Goal: Task Accomplishment & Management: Manage account settings

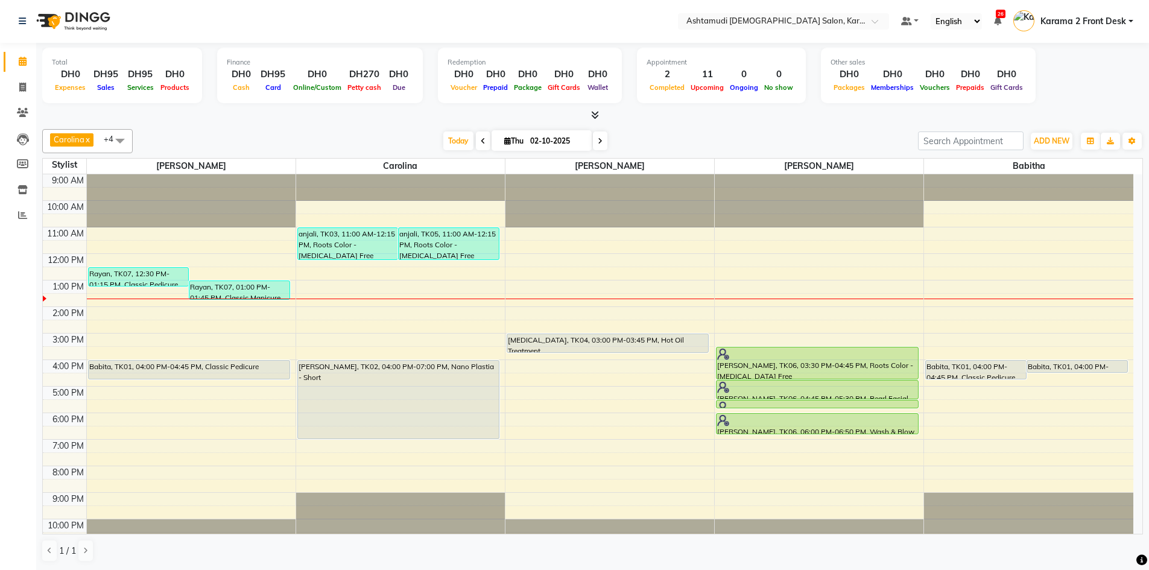
scroll to position [11, 0]
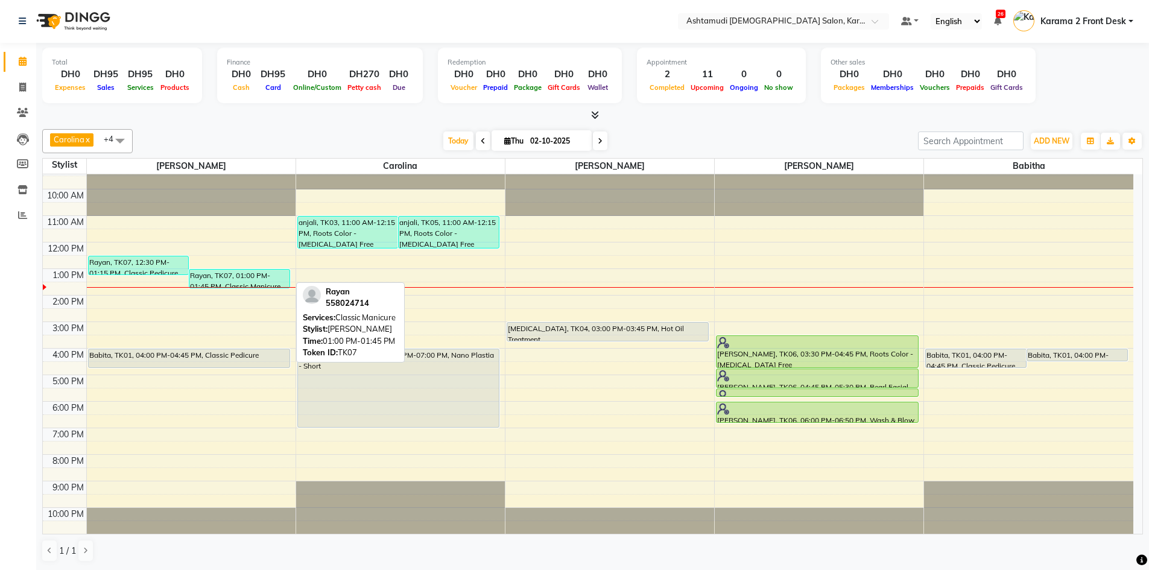
click at [241, 284] on div "Rayan, TK07, 01:00 PM-01:45 PM, Classic Manicure" at bounding box center [239, 279] width 100 height 18
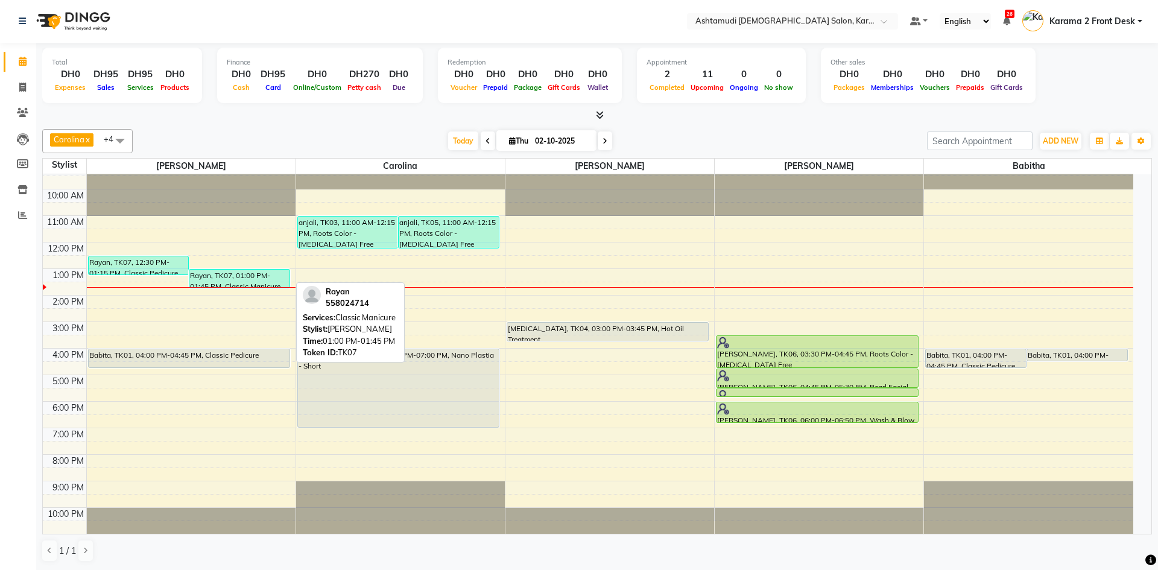
select select "3"
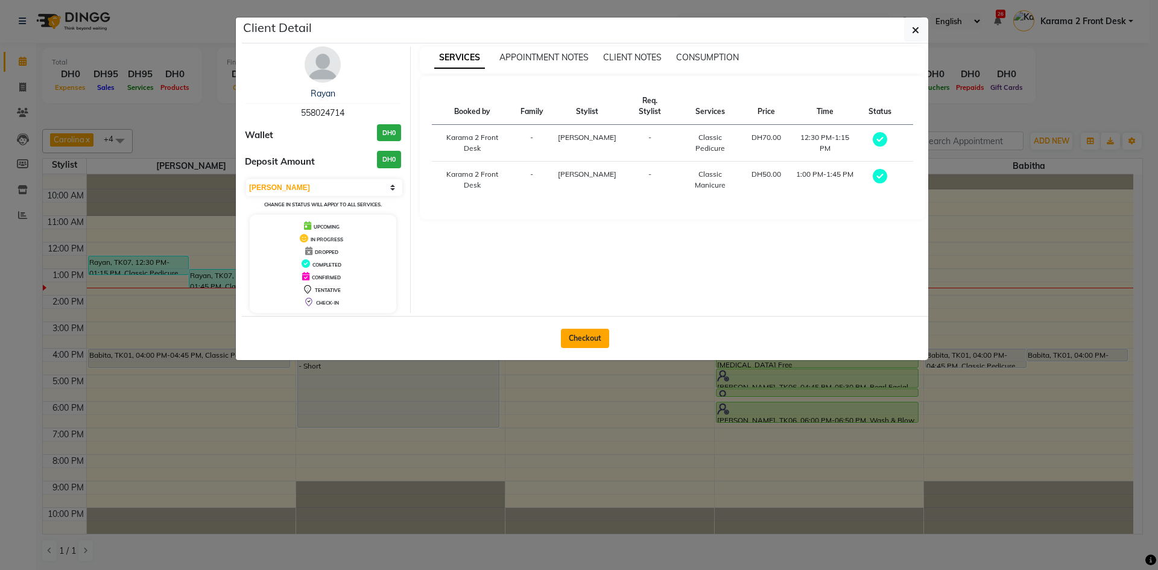
click at [570, 337] on button "Checkout" at bounding box center [585, 338] width 48 height 19
select select "service"
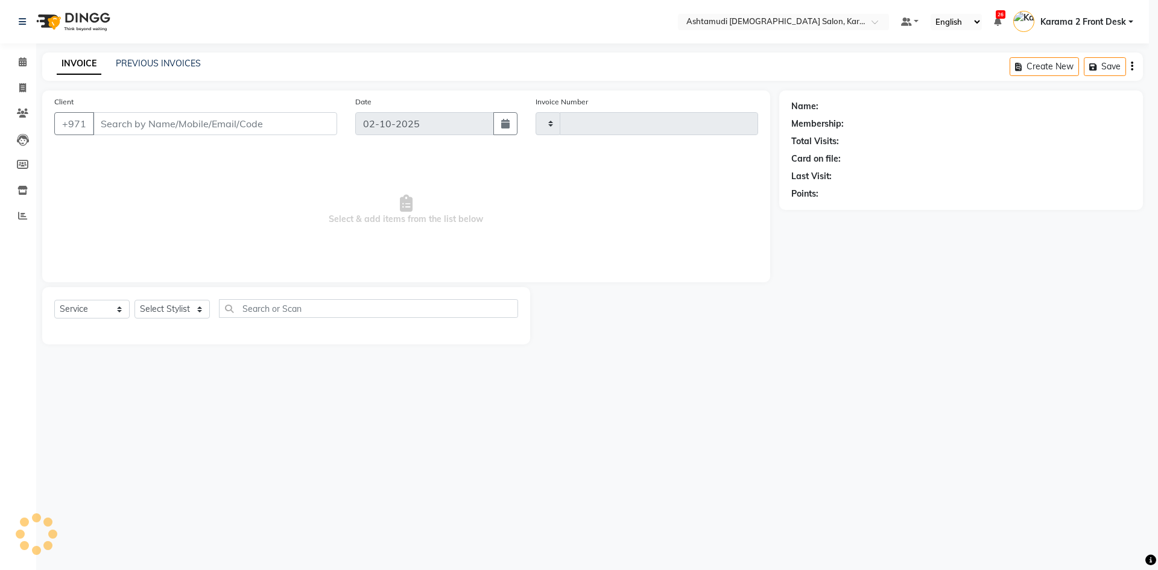
type input "2392"
select select "7424"
type input "558024714"
select select "64957"
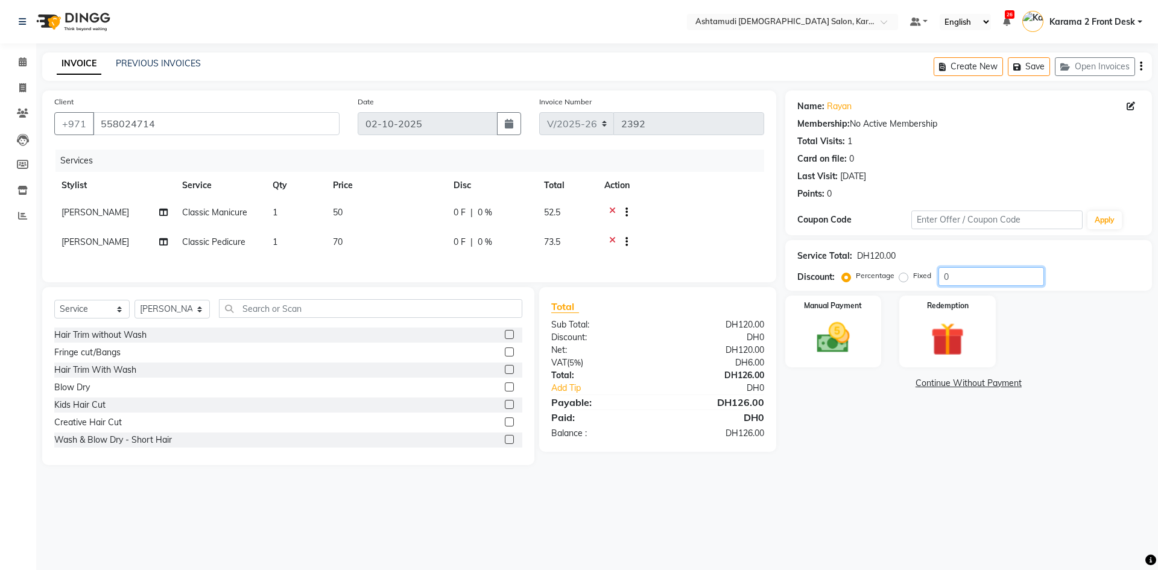
click at [1013, 281] on input "0" at bounding box center [992, 276] width 106 height 19
type input "25"
click at [855, 330] on img at bounding box center [833, 338] width 56 height 40
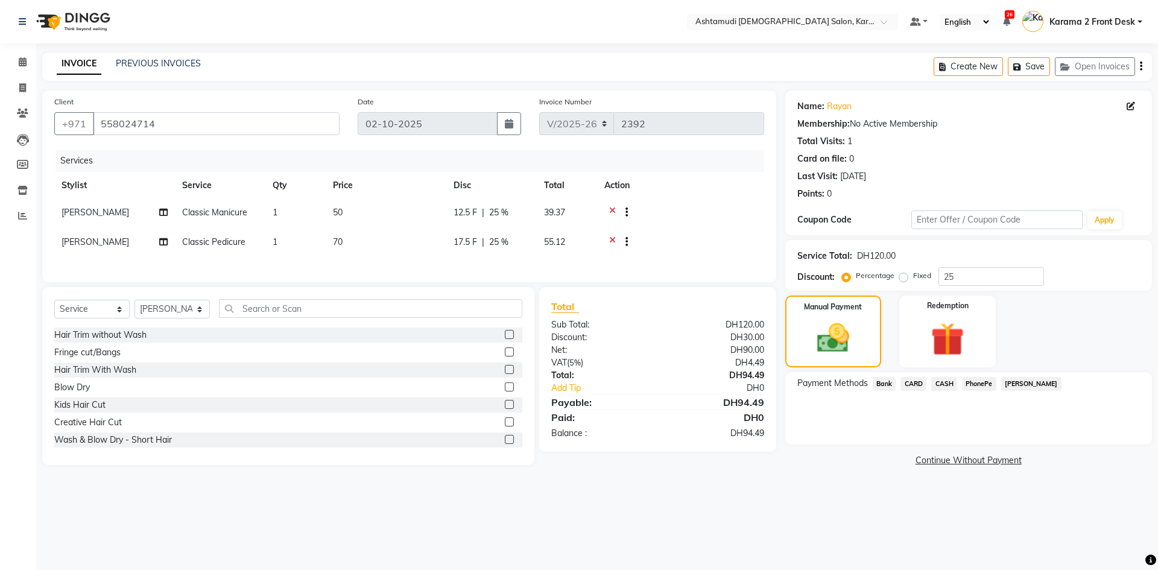
click at [913, 382] on span "CARD" at bounding box center [914, 384] width 26 height 14
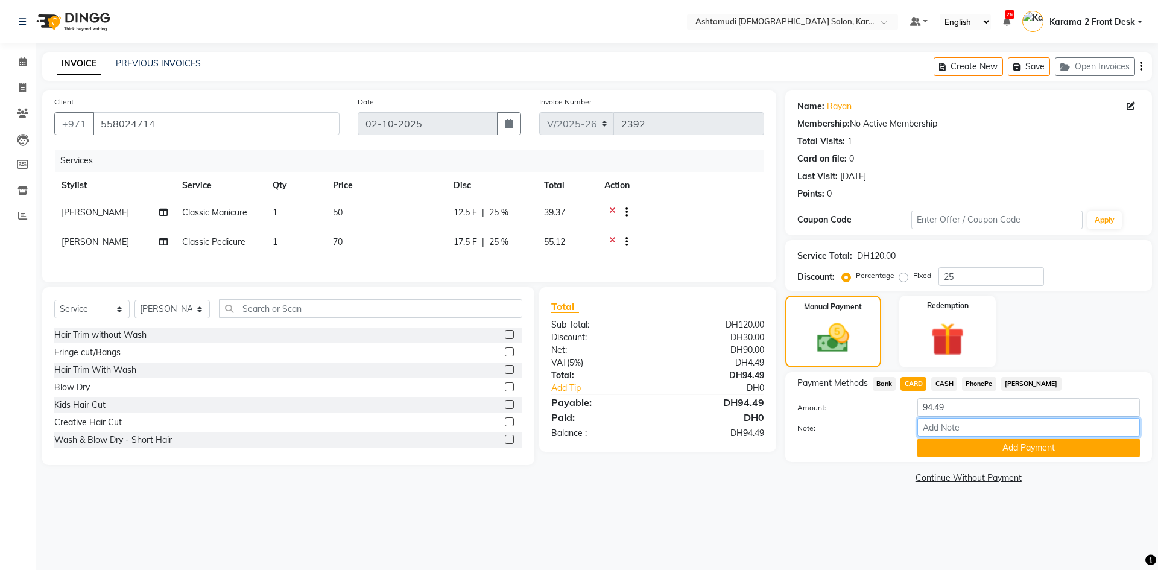
click at [959, 424] on input "Note:" at bounding box center [1029, 427] width 223 height 19
click at [977, 422] on input "Note:" at bounding box center [1029, 427] width 223 height 19
type input "babitha"
click at [955, 446] on button "Add Payment" at bounding box center [1029, 448] width 223 height 19
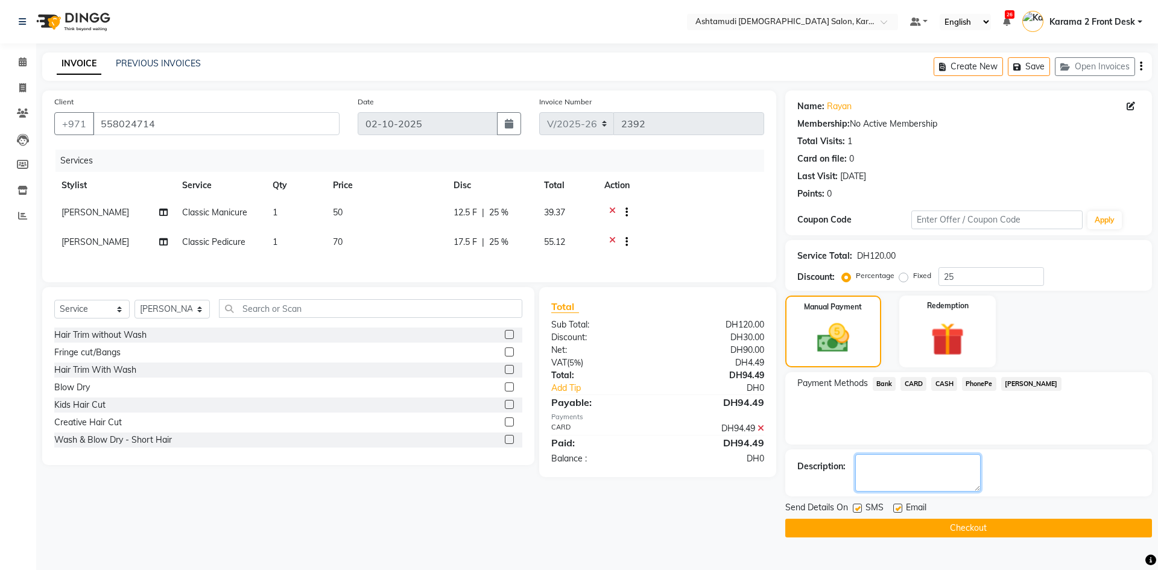
click at [949, 469] on textarea at bounding box center [918, 472] width 125 height 37
type textarea "7543"
click at [961, 526] on button "Checkout" at bounding box center [969, 528] width 367 height 19
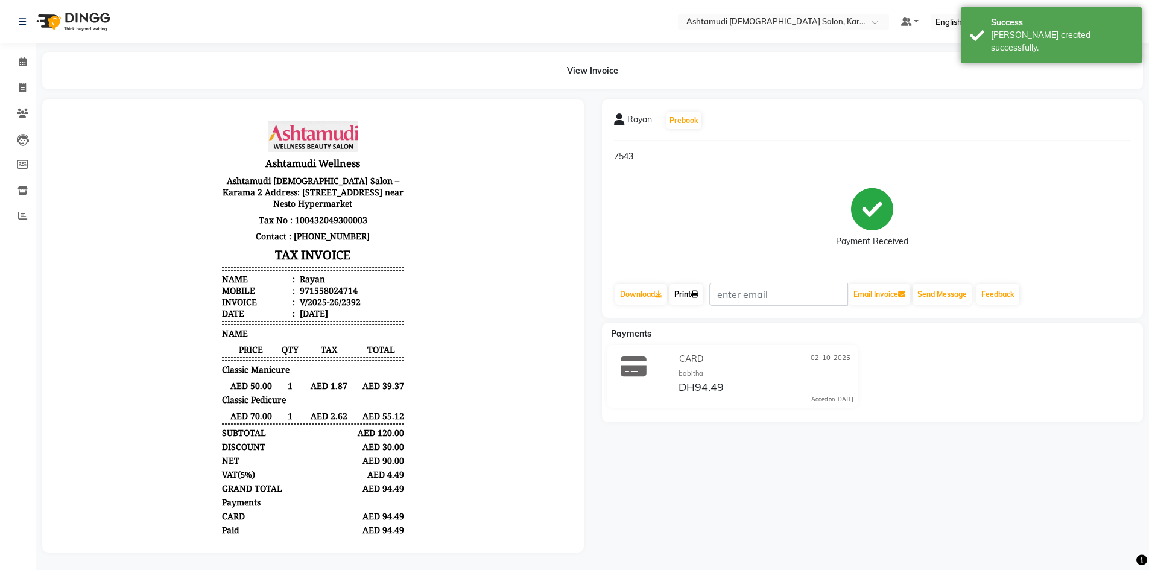
click at [684, 291] on link "Print" at bounding box center [687, 294] width 34 height 21
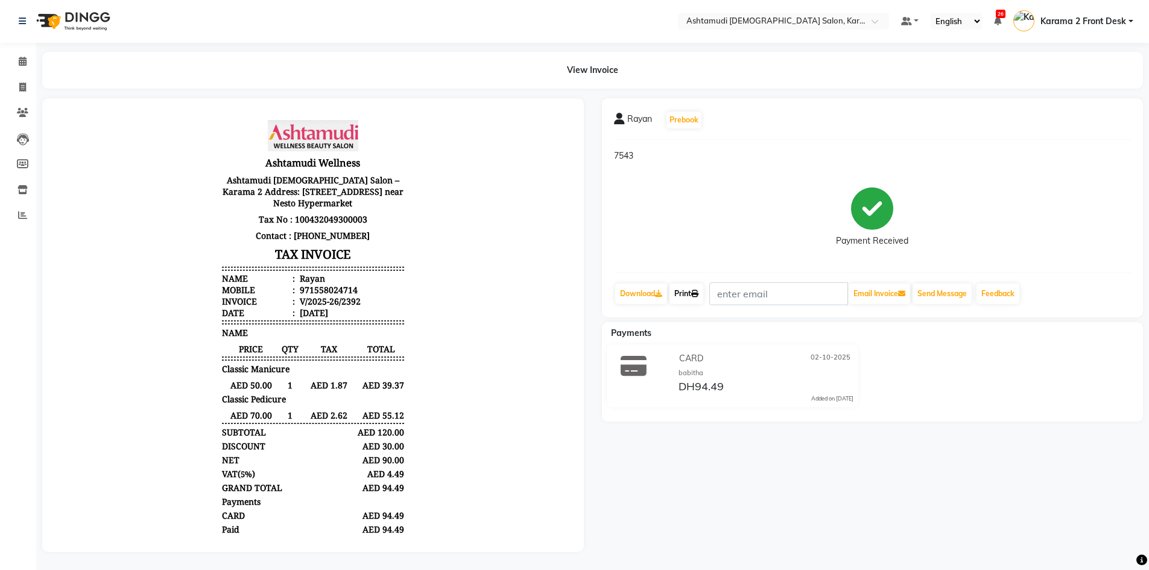
scroll to position [10, 0]
click at [19, 57] on icon at bounding box center [23, 61] width 8 height 9
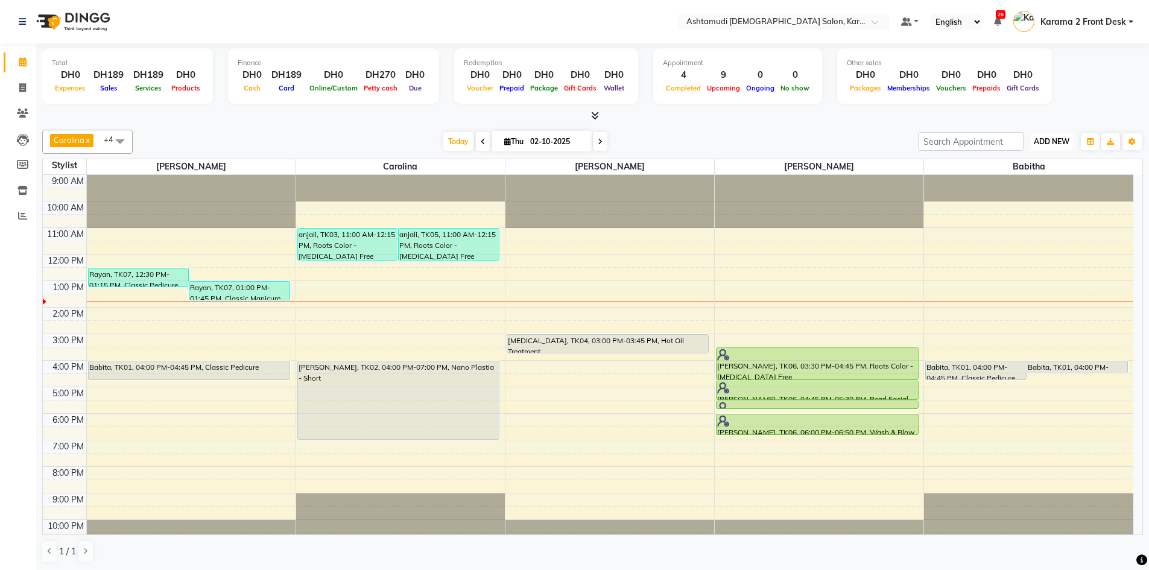
click at [1056, 141] on span "ADD NEW" at bounding box center [1052, 141] width 36 height 9
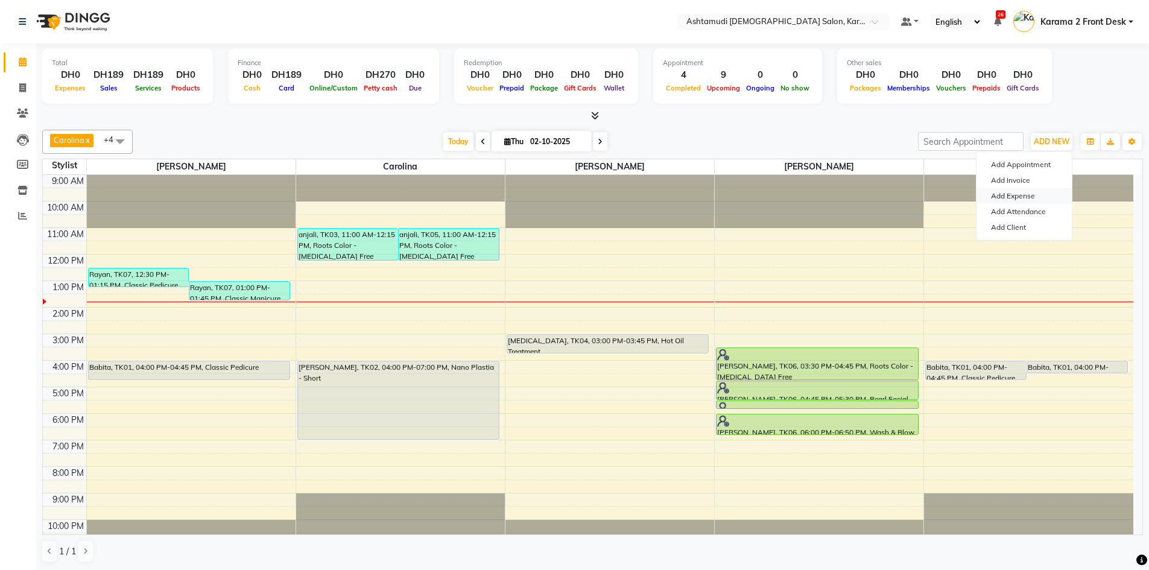
click at [1040, 192] on link "Add Expense" at bounding box center [1024, 196] width 95 height 16
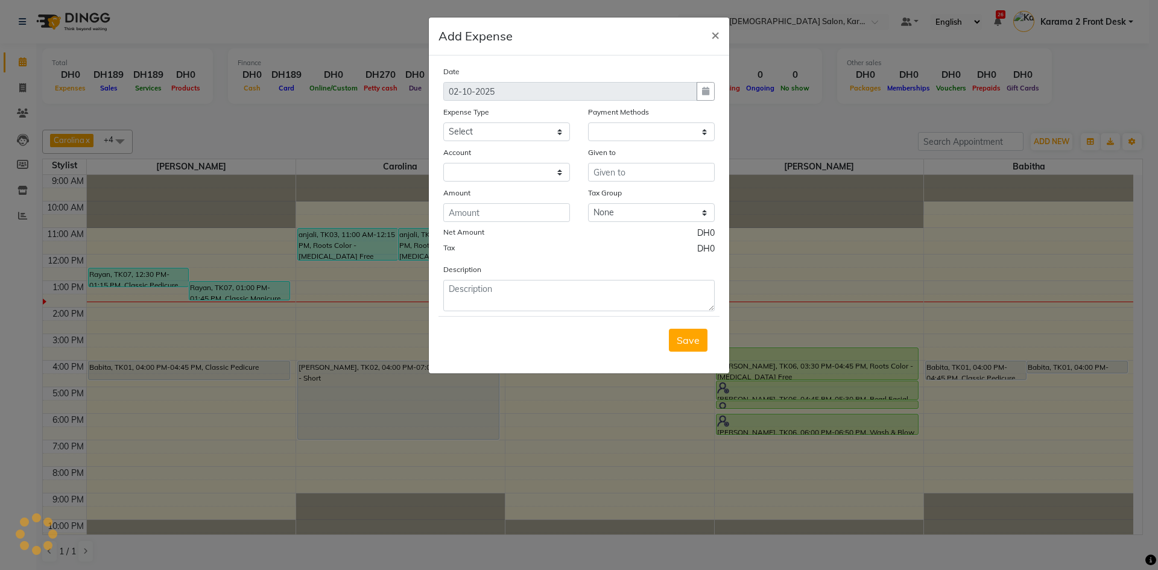
select select "1"
select select "6528"
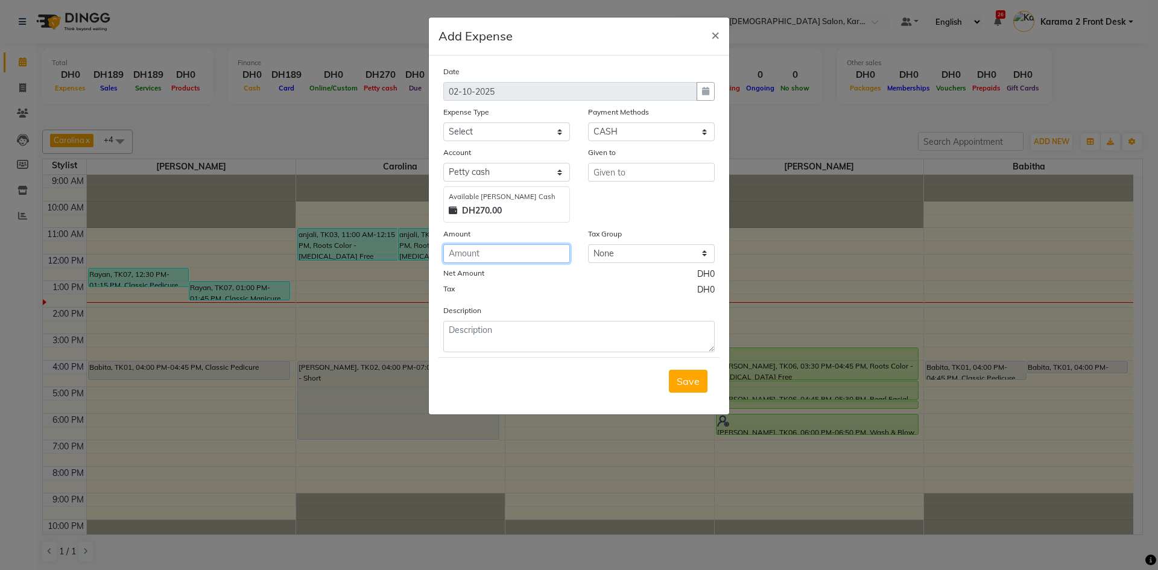
click at [516, 252] on input "number" at bounding box center [506, 253] width 127 height 19
type input "26.25"
click at [629, 256] on select "None" at bounding box center [651, 253] width 127 height 19
click at [588, 244] on select "None" at bounding box center [651, 253] width 127 height 19
click at [455, 334] on textarea at bounding box center [579, 336] width 272 height 31
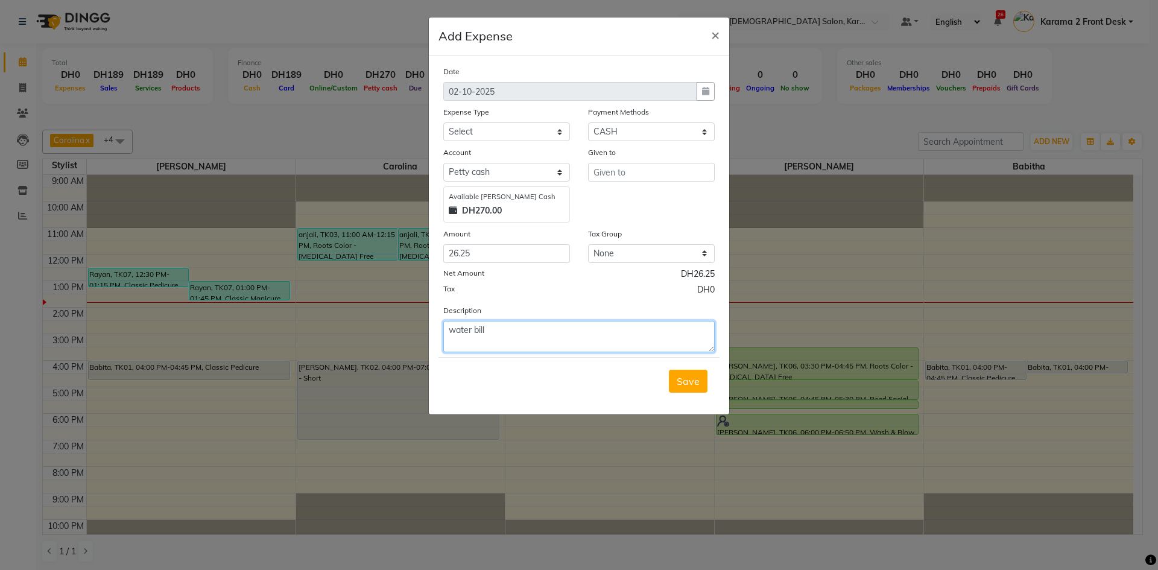
type textarea "water bill"
click at [524, 173] on select "Select [PERSON_NAME] cash Default account" at bounding box center [506, 172] width 127 height 19
click at [443, 163] on select "Select [PERSON_NAME] cash Default account" at bounding box center [506, 172] width 127 height 19
click at [530, 133] on select "Select ACCOMODATION EXPENSES ADVERTISEMENT SALES PROMOTIONAL EXPENSES Bonus BRI…" at bounding box center [506, 131] width 127 height 19
select select "14996"
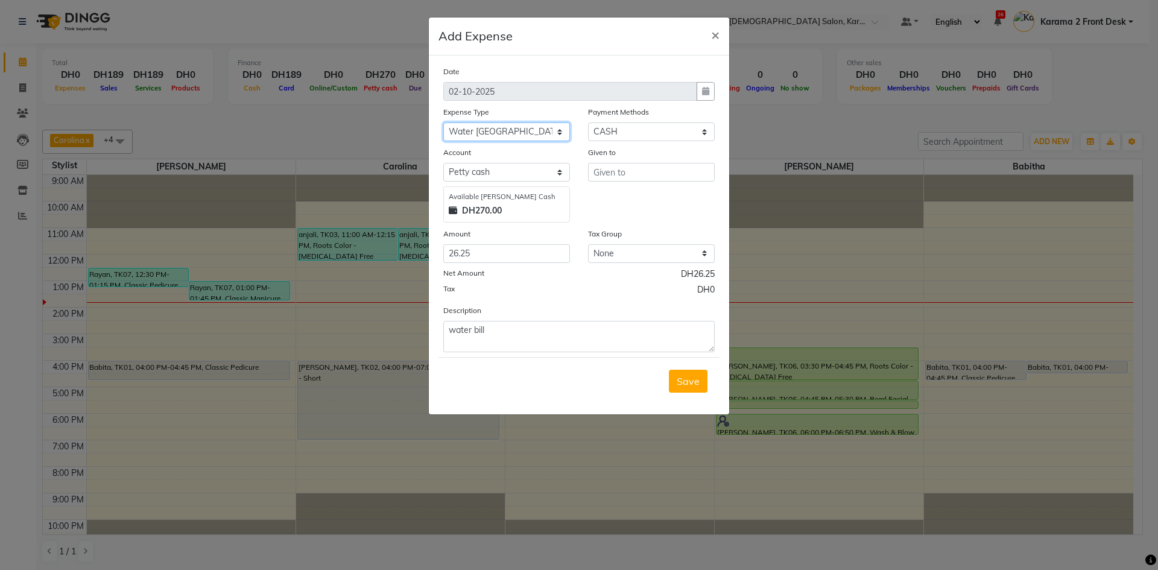
click at [443, 122] on select "Select ACCOMODATION EXPENSES ADVERTISEMENT SALES PROMOTIONAL EXPENSES Bonus BRI…" at bounding box center [506, 131] width 127 height 19
click at [693, 381] on span "Save" at bounding box center [688, 381] width 23 height 12
click at [632, 170] on input "text" at bounding box center [651, 172] width 127 height 19
click at [620, 173] on input "text" at bounding box center [651, 172] width 127 height 19
click at [624, 188] on div "please select given to" at bounding box center [653, 187] width 124 height 10
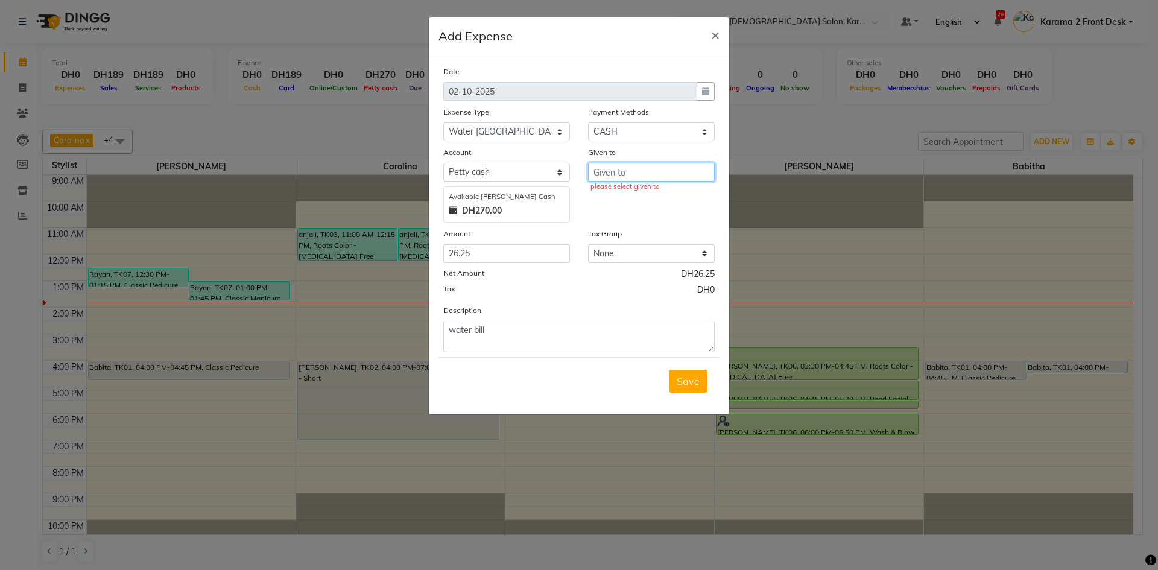
click at [621, 167] on input "text" at bounding box center [651, 172] width 127 height 19
type input "w"
click at [647, 203] on button "Babi tha" at bounding box center [636, 197] width 95 height 19
type input "Babitha"
click at [496, 202] on div "Available [PERSON_NAME] Cash DH270.00" at bounding box center [506, 204] width 127 height 36
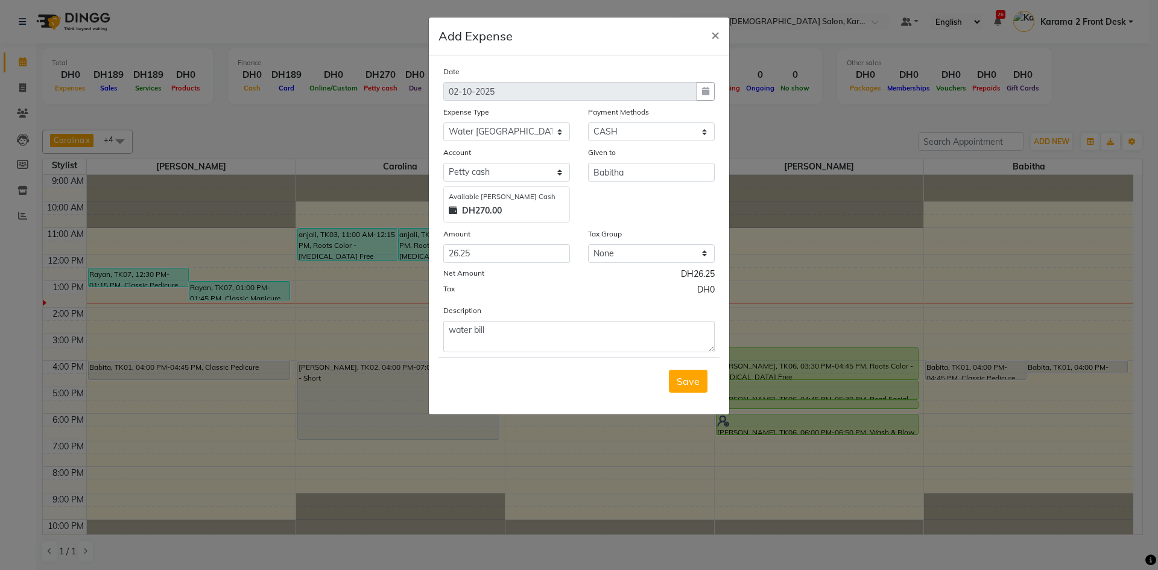
click at [494, 210] on strong "DH270.00" at bounding box center [482, 211] width 40 height 13
click at [482, 205] on strong "DH270.00" at bounding box center [482, 211] width 40 height 13
click at [685, 381] on span "Save" at bounding box center [688, 381] width 23 height 12
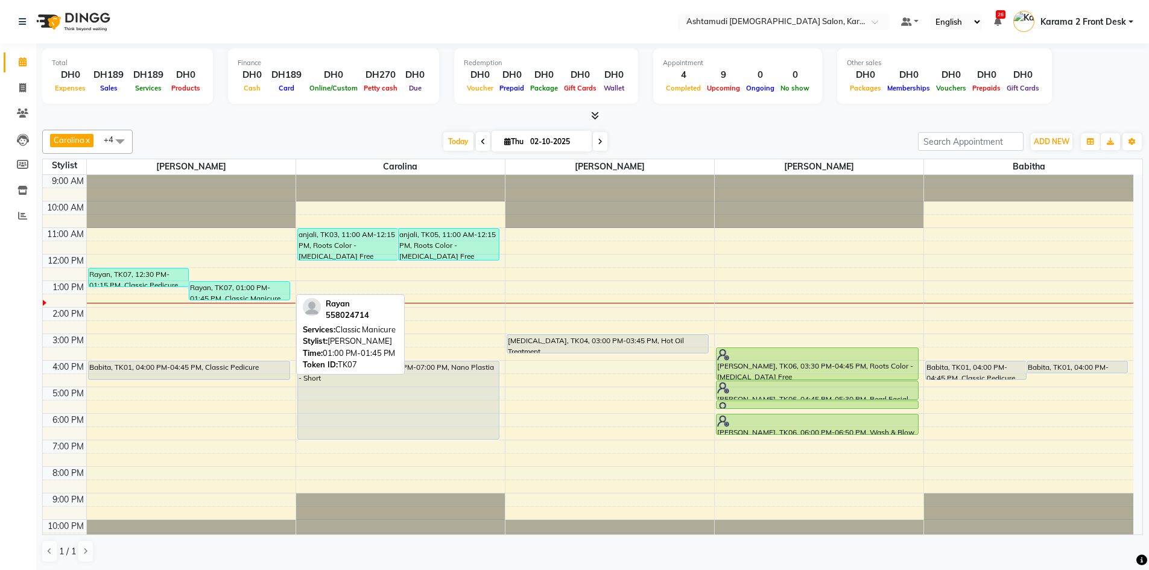
click at [229, 293] on div "Rayan, TK07, 01:00 PM-01:45 PM, Classic Manicure" at bounding box center [239, 291] width 100 height 18
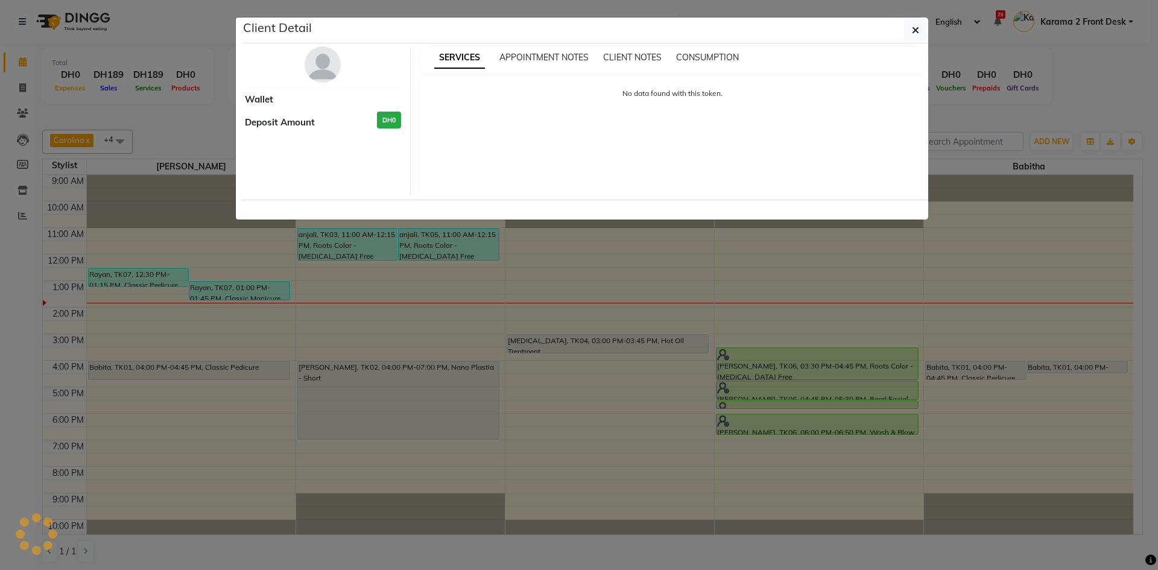
select select "3"
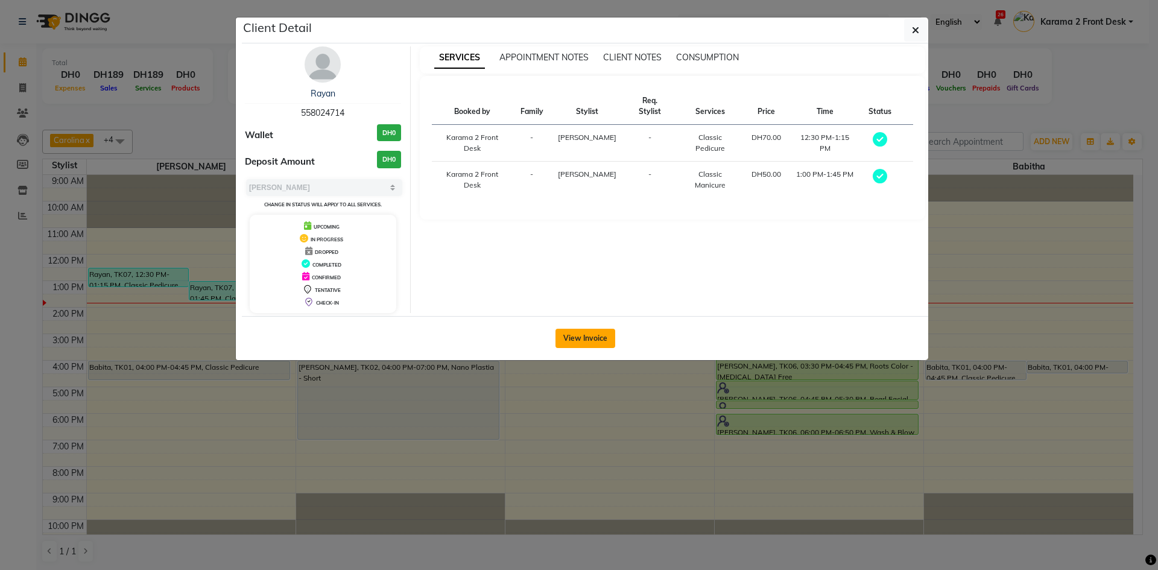
click at [584, 337] on button "View Invoice" at bounding box center [586, 338] width 60 height 19
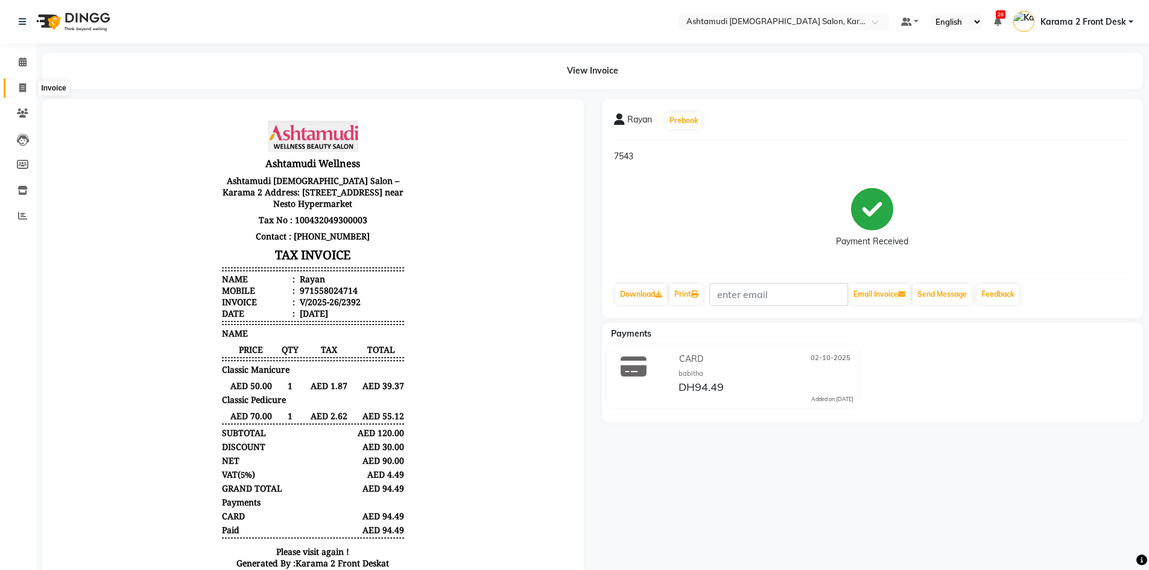
click at [22, 88] on icon at bounding box center [22, 87] width 7 height 9
select select "7424"
select select "service"
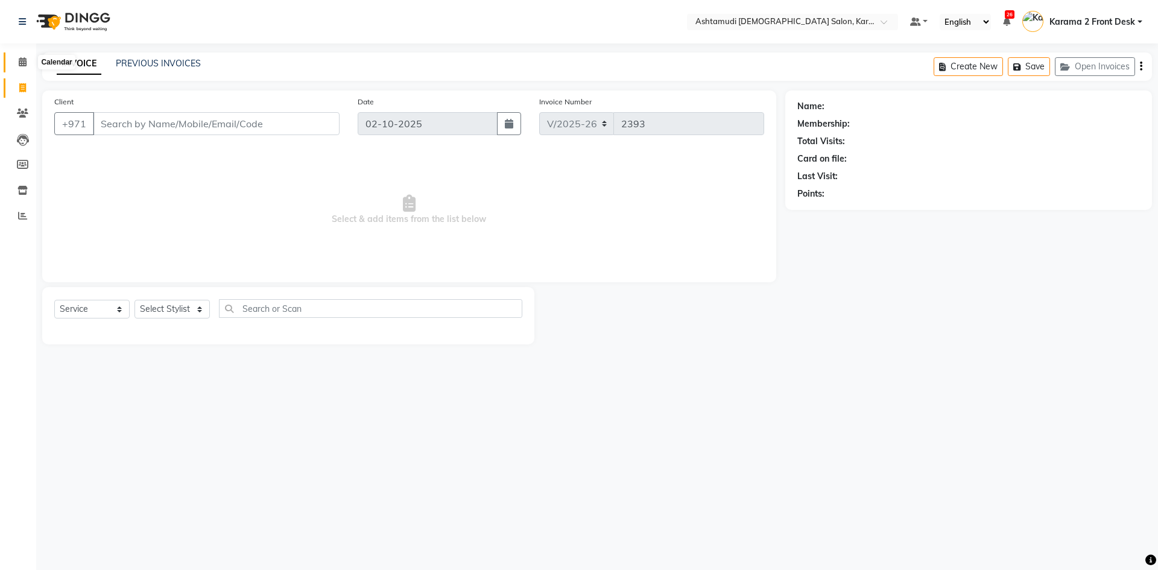
click at [16, 63] on span at bounding box center [22, 63] width 21 height 14
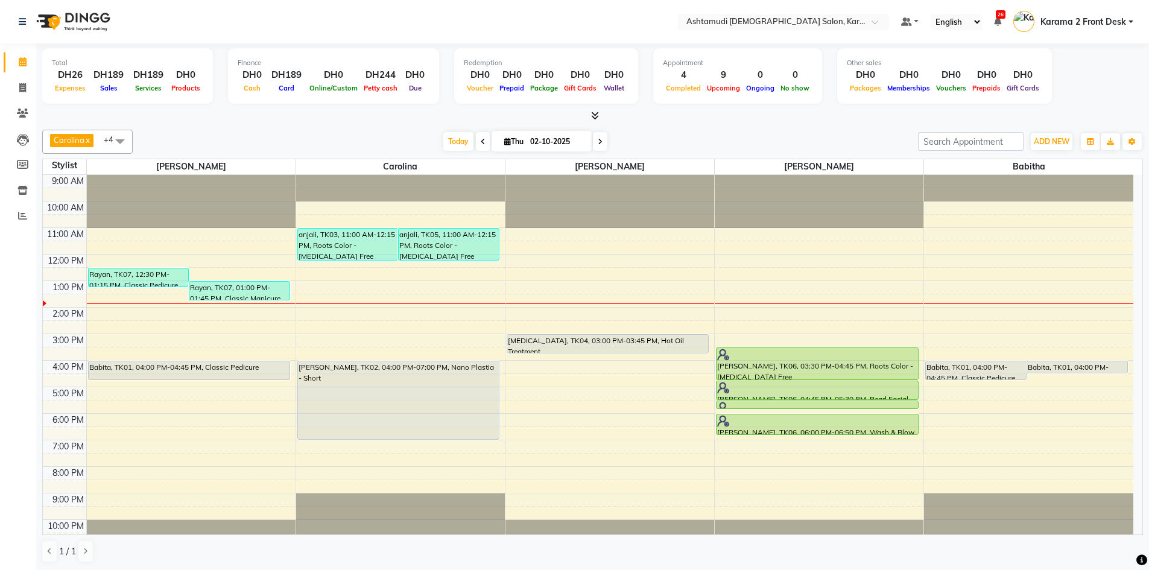
click at [485, 139] on span at bounding box center [483, 141] width 14 height 19
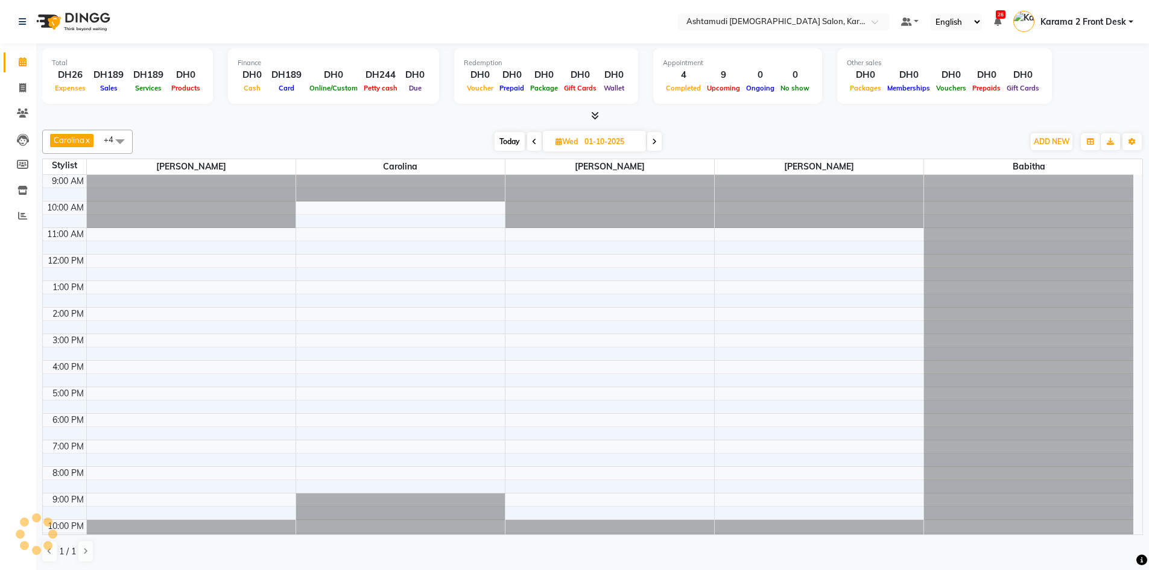
scroll to position [11, 0]
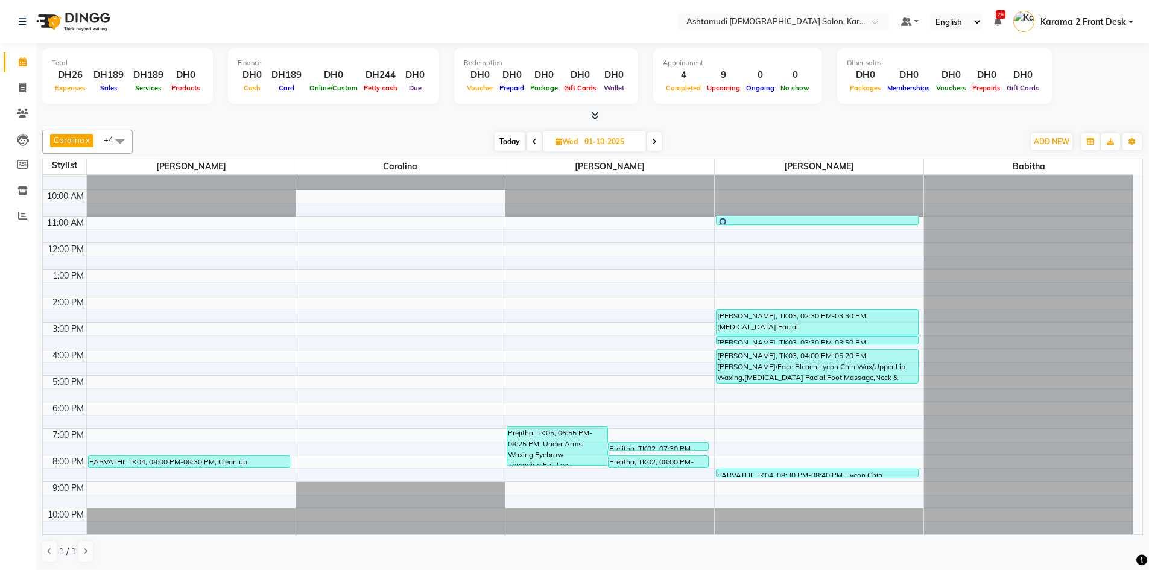
click at [484, 139] on div "[DATE] [DATE]" at bounding box center [578, 142] width 879 height 18
click at [500, 142] on span "Today" at bounding box center [510, 141] width 30 height 19
type input "02-10-2025"
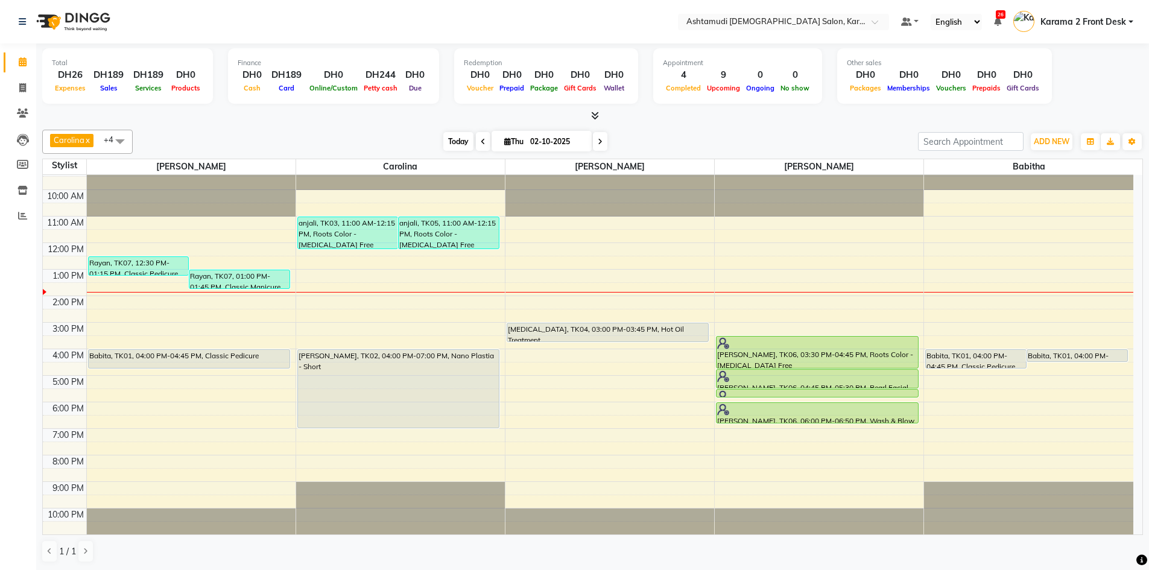
click at [452, 139] on span "Today" at bounding box center [458, 141] width 30 height 19
click at [64, 167] on div "Stylist" at bounding box center [64, 165] width 43 height 13
click at [66, 162] on div "Stylist" at bounding box center [64, 165] width 43 height 13
click at [69, 142] on span "Carolina" at bounding box center [69, 140] width 31 height 10
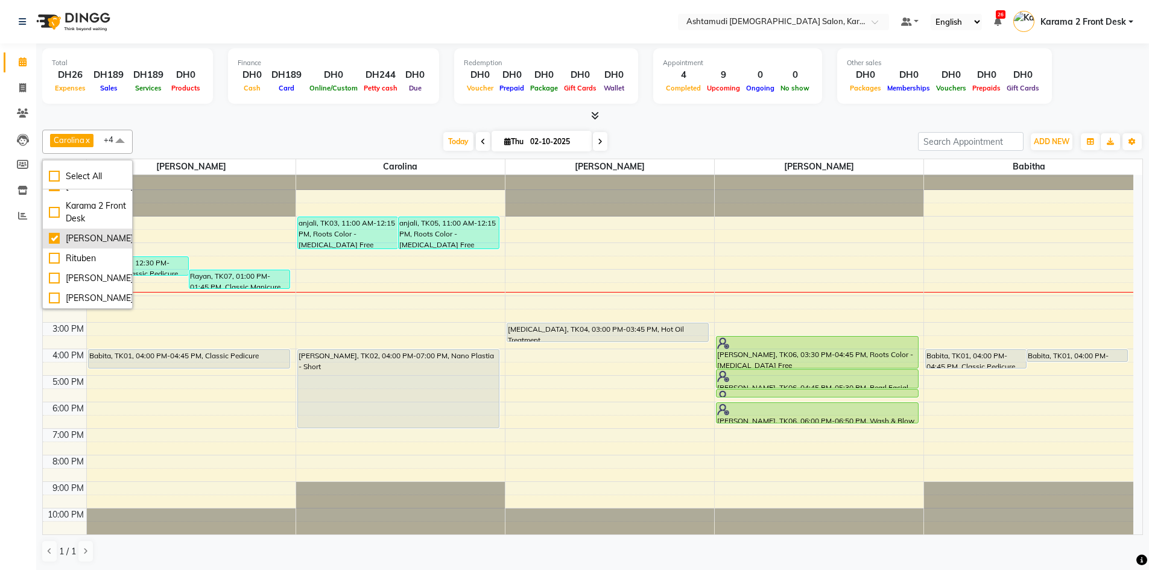
scroll to position [131, 0]
click at [68, 252] on div "Rituben" at bounding box center [87, 258] width 77 height 13
checkbox input "true"
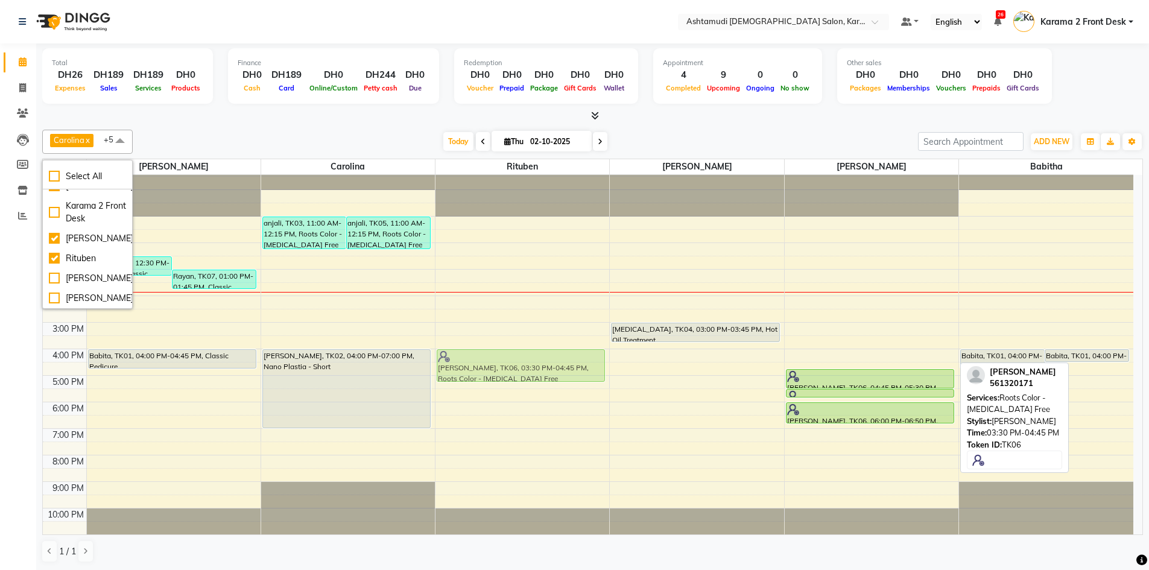
drag, startPoint x: 811, startPoint y: 352, endPoint x: 501, endPoint y: 357, distance: 310.2
click at [494, 360] on tr "Rayan, TK07, 12:30 PM-01:15 PM, Classic Pedicure Rayan, TK07, 01:00 PM-01:45 PM…" at bounding box center [588, 349] width 1091 height 371
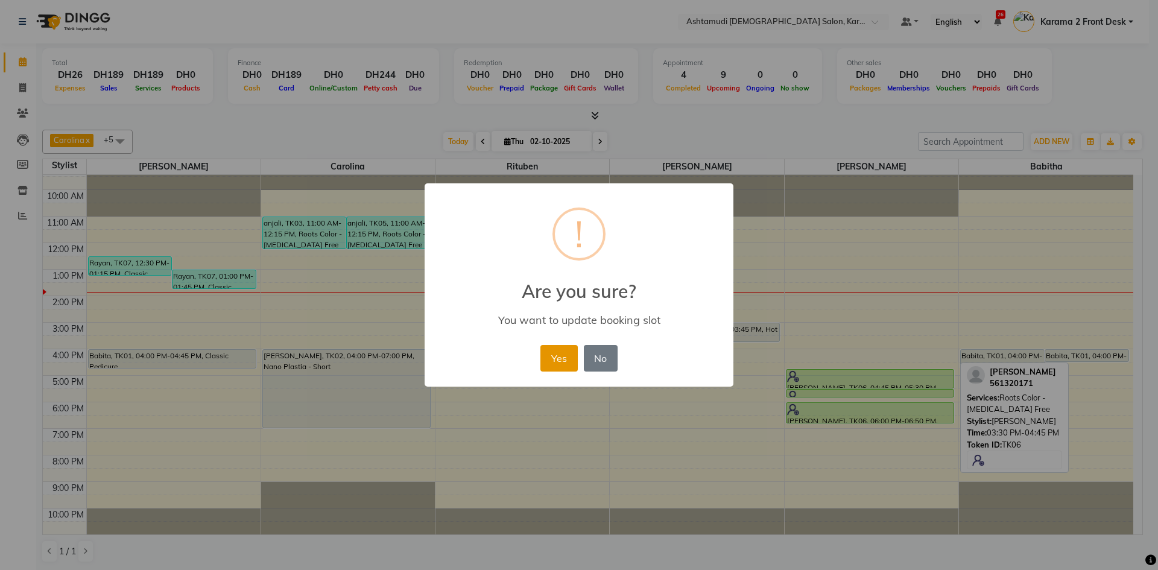
click at [563, 349] on button "Yes" at bounding box center [559, 358] width 37 height 27
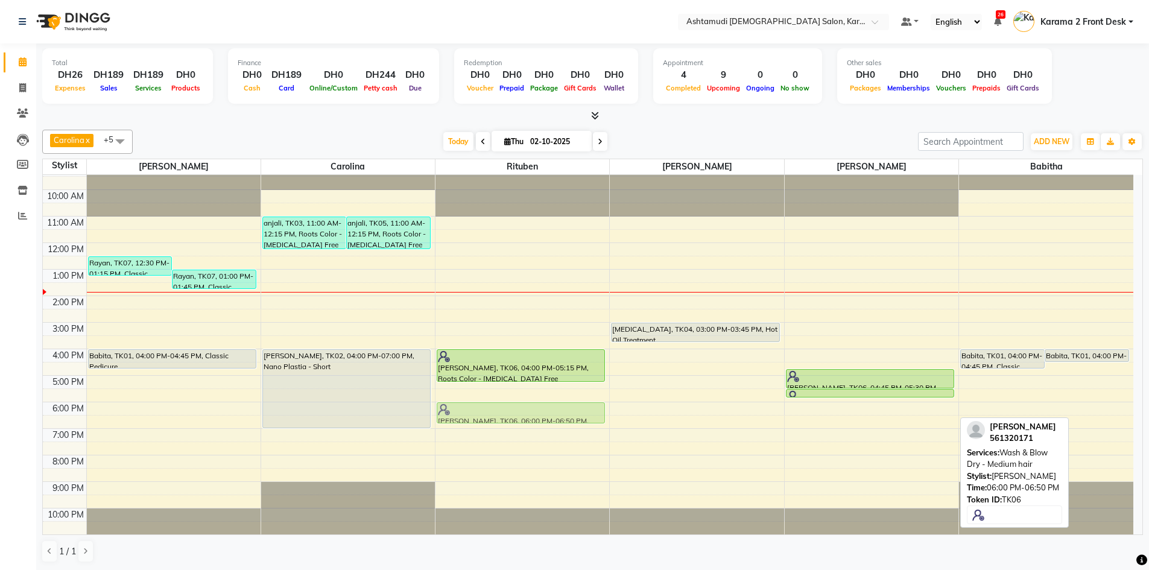
drag, startPoint x: 811, startPoint y: 408, endPoint x: 457, endPoint y: 411, distance: 353.6
click at [457, 411] on tr "Rayan, TK07, 12:30 PM-01:15 PM, Classic Pedicure Rayan, TK07, 01:00 PM-01:45 PM…" at bounding box center [588, 349] width 1091 height 371
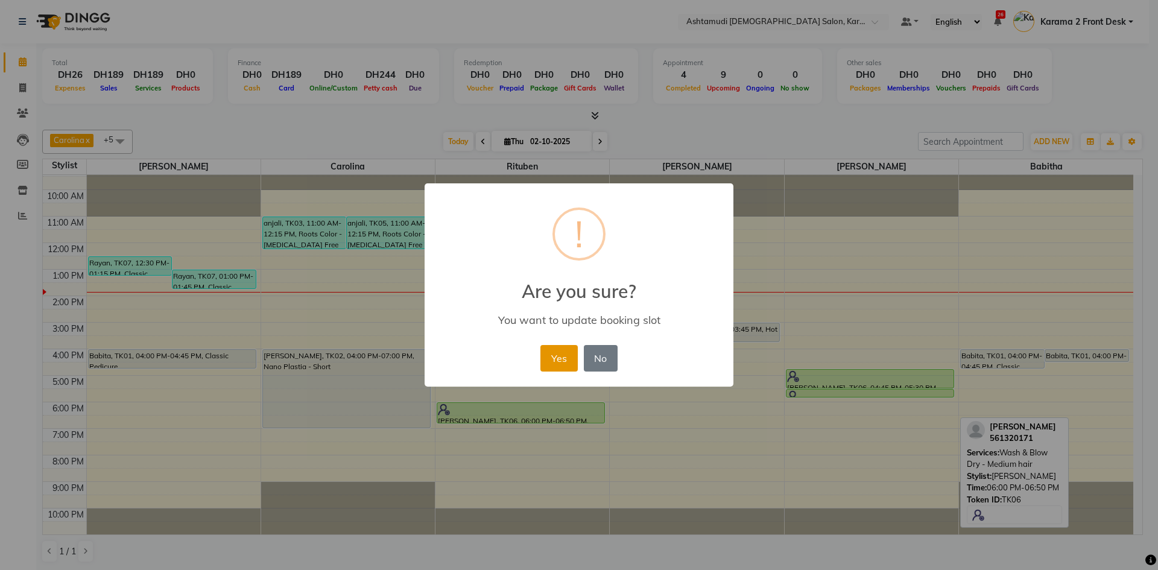
click at [555, 353] on button "Yes" at bounding box center [559, 358] width 37 height 27
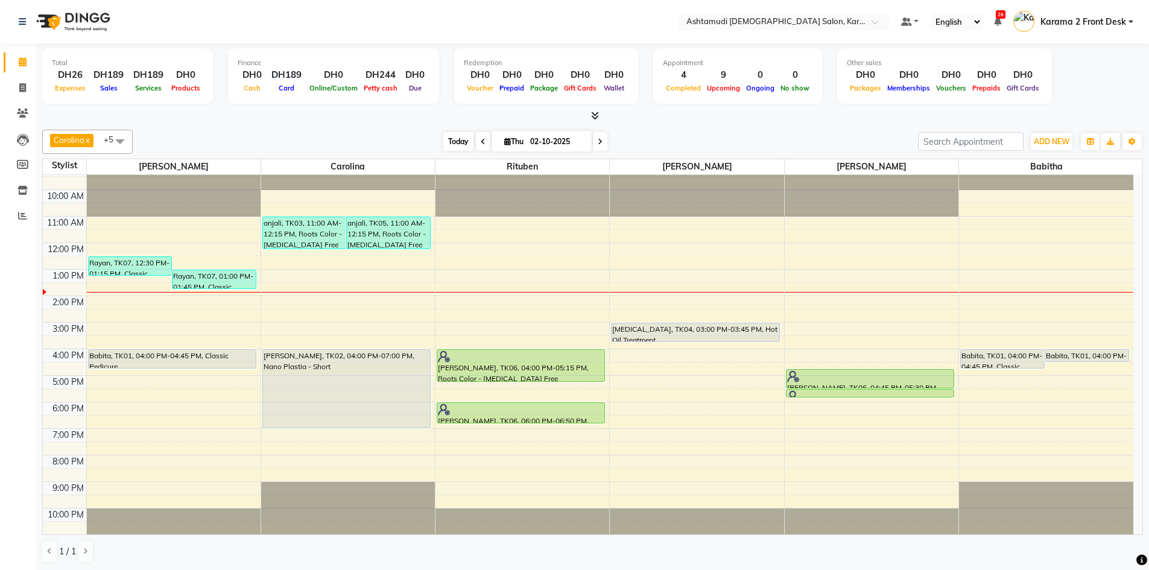
drag, startPoint x: 453, startPoint y: 140, endPoint x: 451, endPoint y: 134, distance: 6.3
click at [453, 138] on span "Today" at bounding box center [458, 141] width 30 height 19
click at [451, 134] on span "Today" at bounding box center [458, 141] width 30 height 19
